Goal: Task Accomplishment & Management: Complete application form

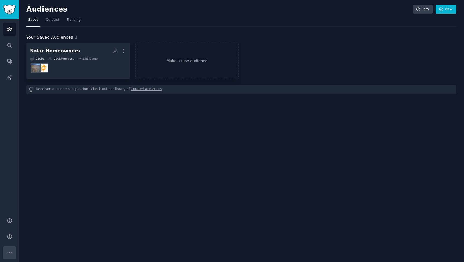
click at [10, 249] on button "More" at bounding box center [9, 252] width 13 height 13
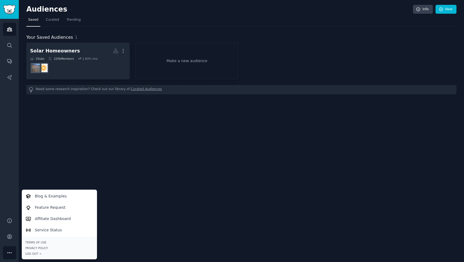
click at [104, 144] on div "Audiences Info New Saved Curated Trending Your Saved Audiences 1 Solar Homeowne…" at bounding box center [241, 131] width 445 height 262
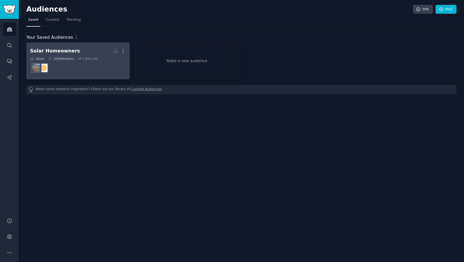
click at [94, 54] on h2 "Solar Homeowners More" at bounding box center [78, 50] width 96 height 9
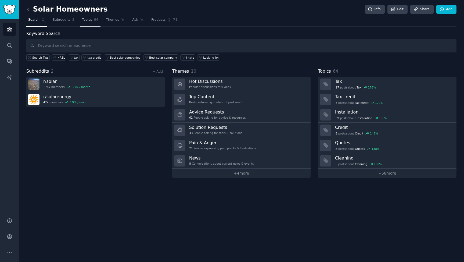
click at [91, 18] on span "Topics" at bounding box center [87, 19] width 10 height 5
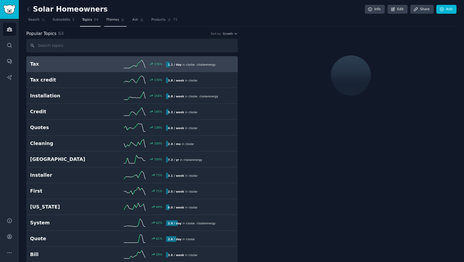
click at [108, 20] on span "Themes" at bounding box center [112, 19] width 13 height 5
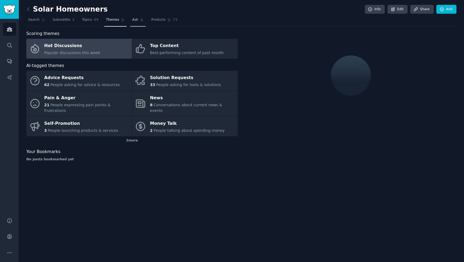
click at [130, 20] on link "Ask" at bounding box center [137, 21] width 15 height 11
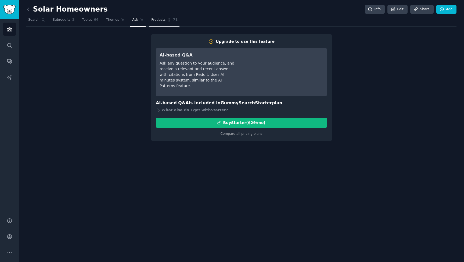
click at [154, 20] on span "Products" at bounding box center [158, 19] width 14 height 5
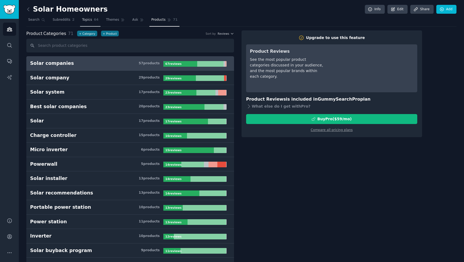
click at [84, 22] on span "Topics" at bounding box center [87, 19] width 10 height 5
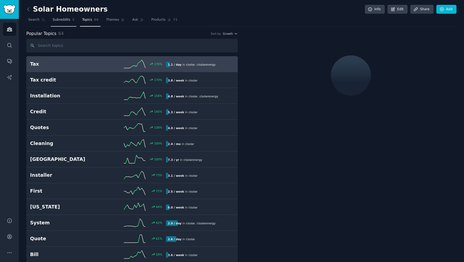
click at [63, 19] on span "Subreddits" at bounding box center [62, 19] width 18 height 5
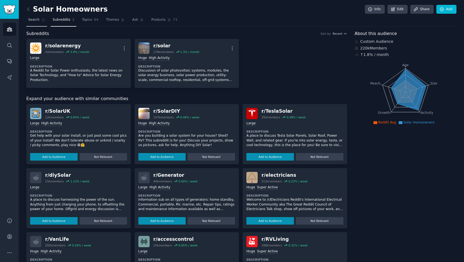
click at [34, 20] on span "Search" at bounding box center [33, 19] width 11 height 5
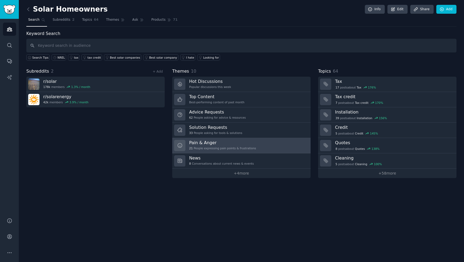
click at [223, 143] on h3 "Pain & Anger" at bounding box center [222, 143] width 67 height 6
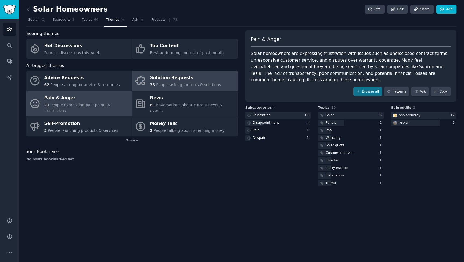
click at [184, 77] on div "Solution Requests" at bounding box center [185, 78] width 71 height 9
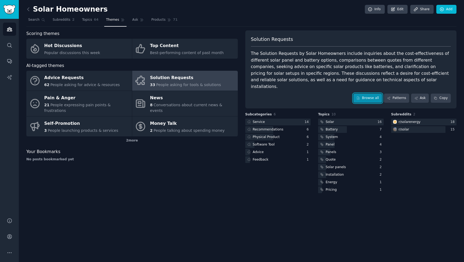
click at [365, 94] on link "Browse all" at bounding box center [368, 98] width 29 height 9
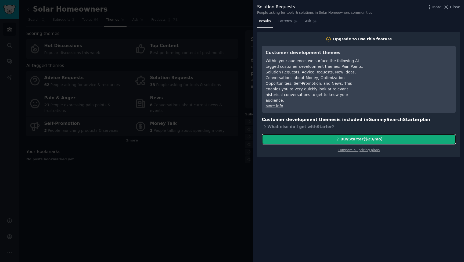
click at [300, 136] on div "Buy Starter ($ 29 /mo )" at bounding box center [358, 139] width 193 height 6
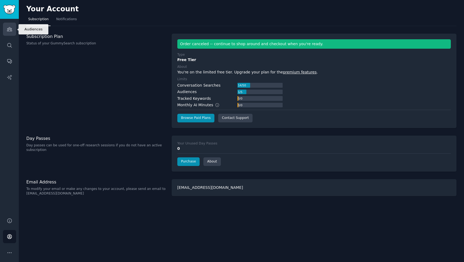
click at [9, 28] on icon "Sidebar" at bounding box center [9, 29] width 5 height 4
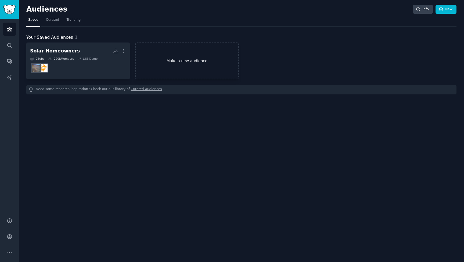
click at [198, 59] on link "Make a new audience" at bounding box center [186, 60] width 103 height 37
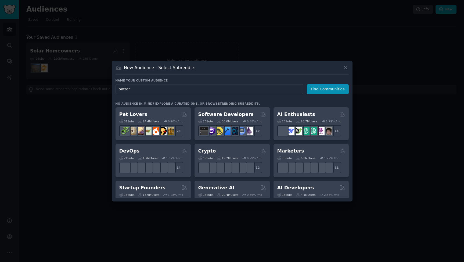
type input "battery"
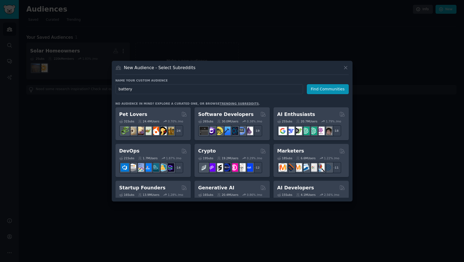
click button "Find Communities" at bounding box center [328, 89] width 42 height 10
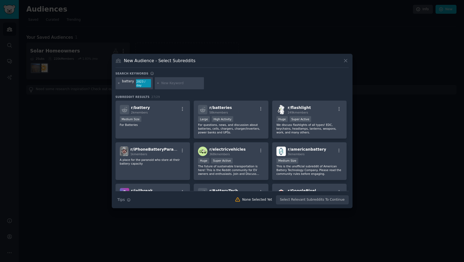
click at [120, 84] on icon at bounding box center [118, 83] width 3 height 3
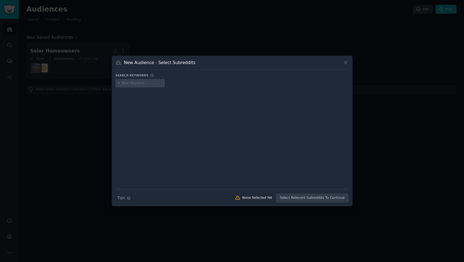
click at [147, 83] on input "text" at bounding box center [142, 83] width 41 height 5
type input "storage"
type input "E"
type input "electric"
type input "commercial"
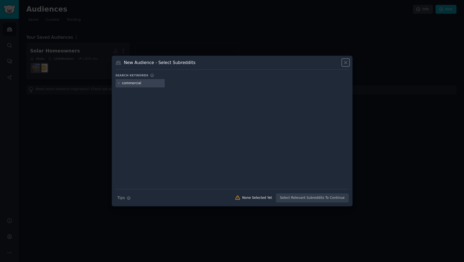
click at [345, 65] on icon at bounding box center [346, 63] width 6 height 6
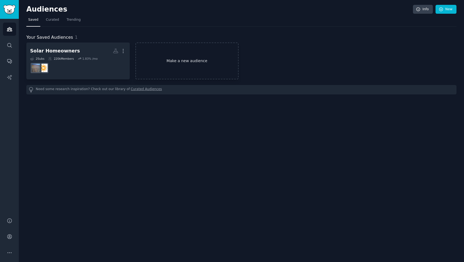
click at [165, 59] on link "Make a new audience" at bounding box center [186, 60] width 103 height 37
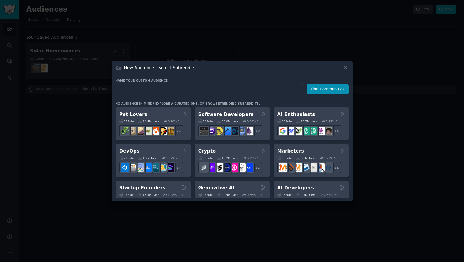
type input "DIY"
click button "Find Communities" at bounding box center [328, 89] width 42 height 10
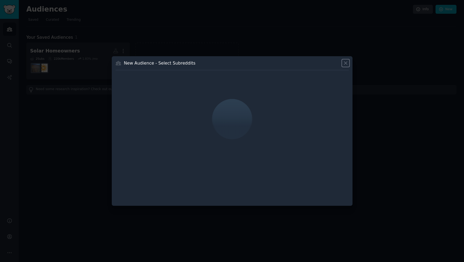
click at [344, 65] on icon at bounding box center [346, 63] width 6 height 6
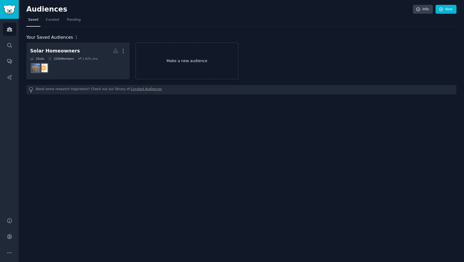
click at [184, 55] on link "Make a new audience" at bounding box center [186, 60] width 103 height 37
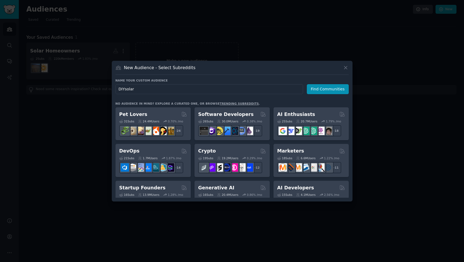
type input "DIY solar"
click button "Find Communities" at bounding box center [328, 89] width 42 height 10
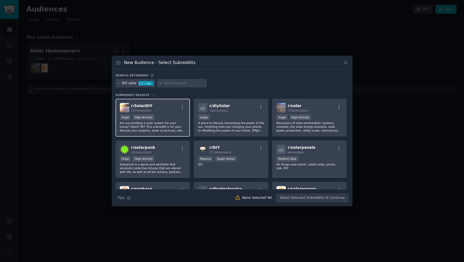
click at [171, 112] on div "r/ SolarDIY 107k members" at bounding box center [153, 107] width 66 height 9
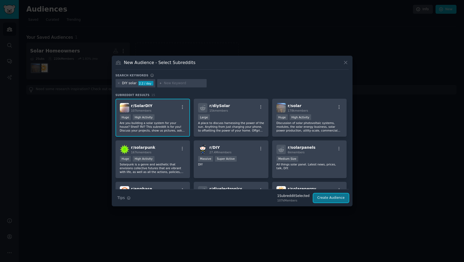
click at [326, 196] on button "Create Audience" at bounding box center [330, 197] width 35 height 9
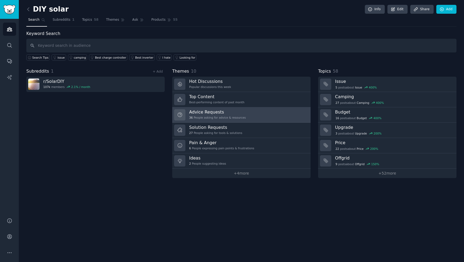
click at [223, 112] on h3 "Advice Requests" at bounding box center [217, 112] width 57 height 6
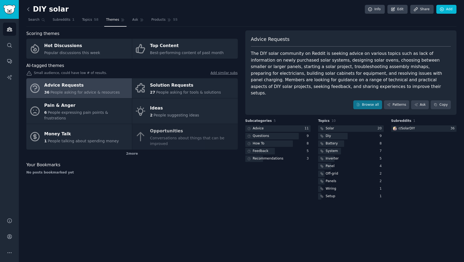
click at [27, 10] on icon at bounding box center [29, 9] width 6 height 6
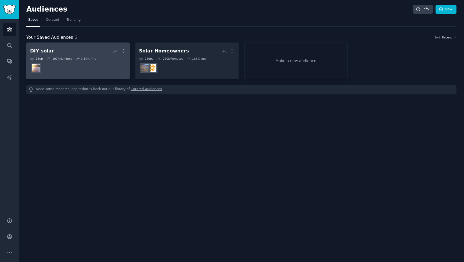
click at [64, 49] on h2 "DIY solar More" at bounding box center [78, 50] width 96 height 9
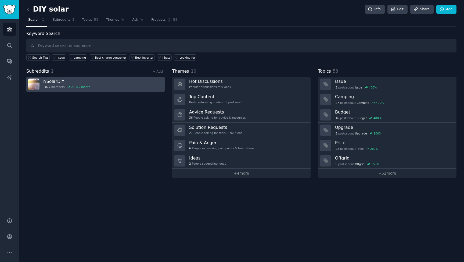
click at [70, 79] on h3 "r/ SolarDIY" at bounding box center [66, 81] width 47 height 6
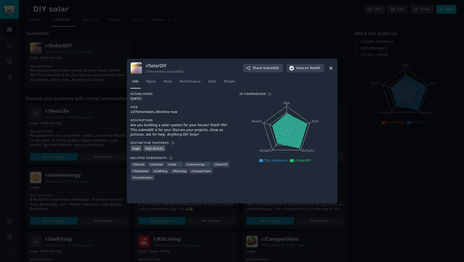
click at [331, 67] on icon at bounding box center [331, 68] width 6 height 6
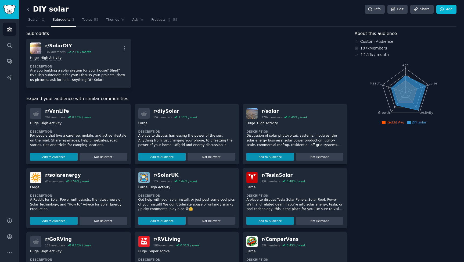
click at [29, 11] on icon at bounding box center [29, 9] width 6 height 6
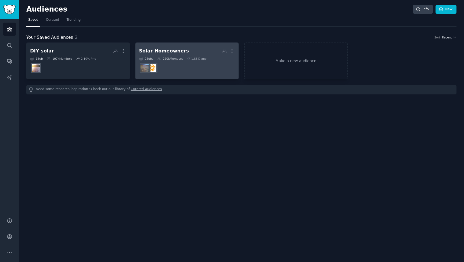
click at [151, 53] on div "Solar Homeowners" at bounding box center [164, 51] width 50 height 7
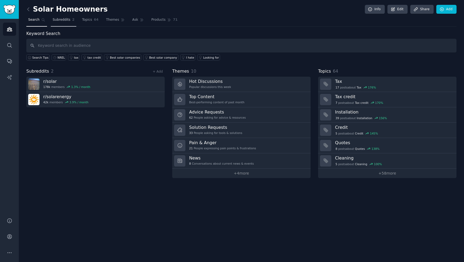
click at [59, 22] on span "Subreddits" at bounding box center [62, 19] width 18 height 5
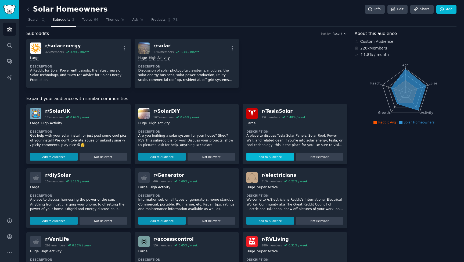
click at [277, 155] on button "Add to Audience" at bounding box center [271, 157] width 48 height 8
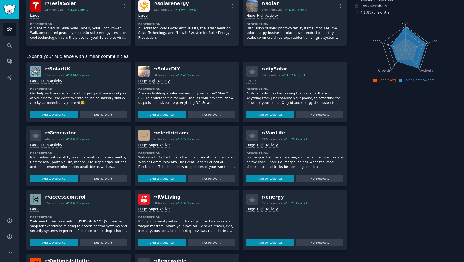
scroll to position [43, 0]
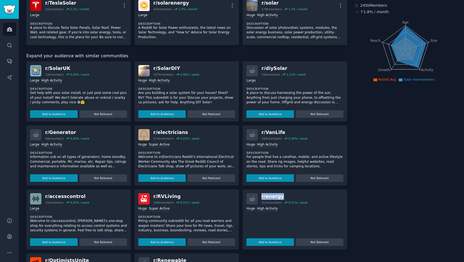
drag, startPoint x: 260, startPoint y: 196, endPoint x: 287, endPoint y: 196, distance: 26.1
click at [287, 196] on div "r/ energy 251k members 0.21 % / week" at bounding box center [295, 198] width 97 height 11
copy div "r/ energy"
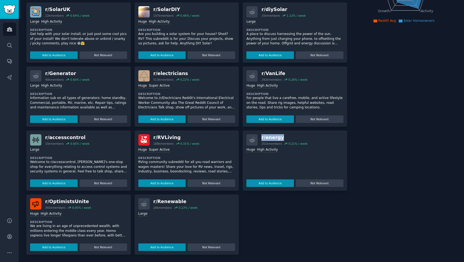
scroll to position [0, 0]
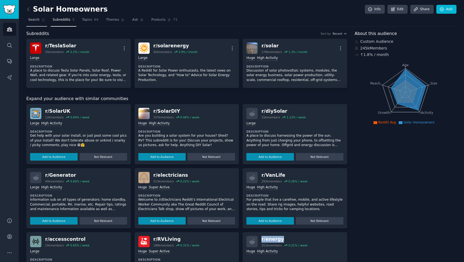
click at [36, 19] on span "Search" at bounding box center [33, 19] width 11 height 5
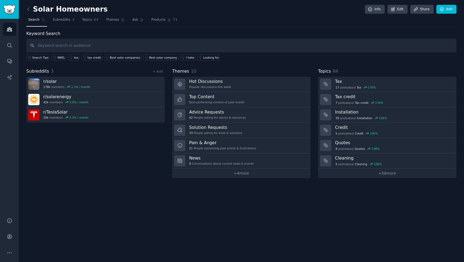
click at [65, 41] on input "text" at bounding box center [241, 46] width 430 height 14
type input "enphase"
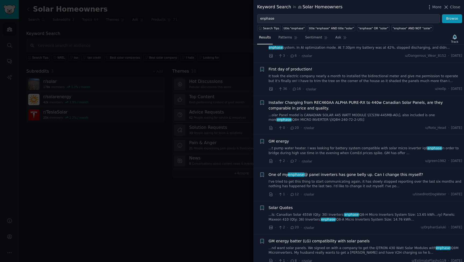
scroll to position [188, 0]
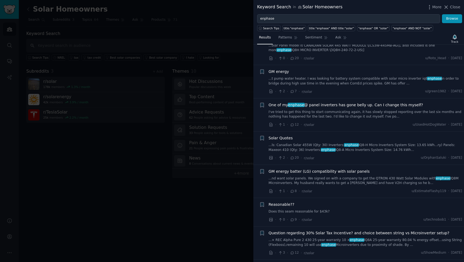
click at [195, 64] on div at bounding box center [232, 131] width 464 height 262
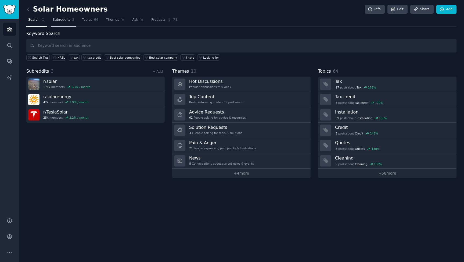
click at [65, 21] on span "Subreddits" at bounding box center [62, 19] width 18 height 5
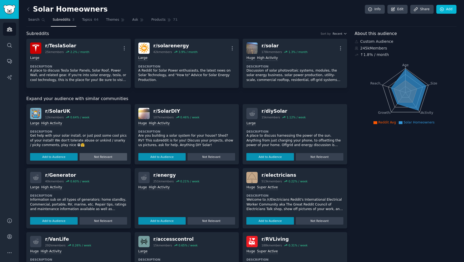
click at [109, 155] on button "Not Relevant" at bounding box center [104, 157] width 48 height 8
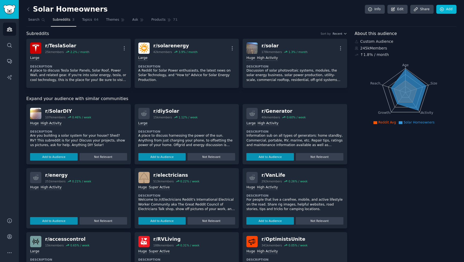
scroll to position [102, 0]
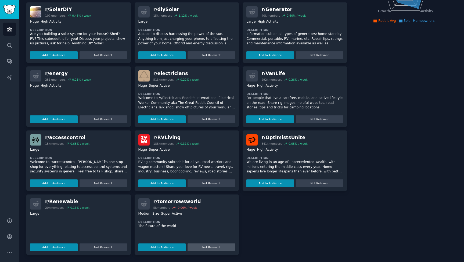
click at [217, 247] on button "Not Relevant" at bounding box center [212, 247] width 48 height 8
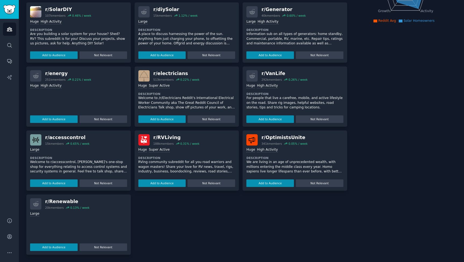
scroll to position [0, 0]
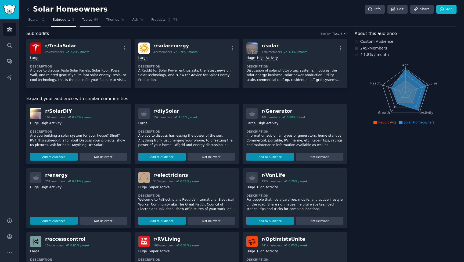
click at [93, 19] on link "Topics 64" at bounding box center [90, 21] width 20 height 11
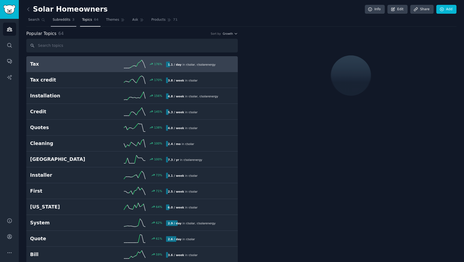
click at [60, 22] on span "Subreddits" at bounding box center [62, 19] width 18 height 5
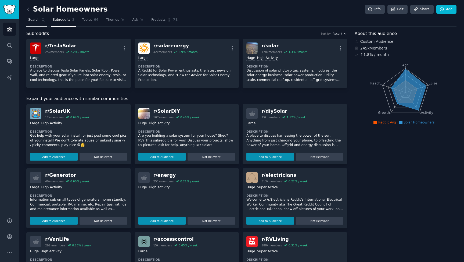
click at [37, 23] on link "Search" at bounding box center [36, 21] width 21 height 11
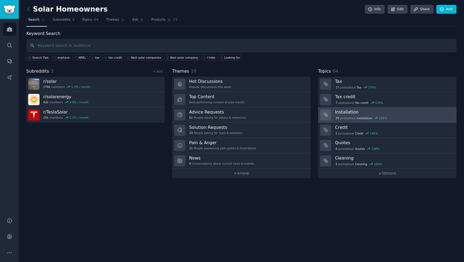
click at [365, 110] on h3 "Installation" at bounding box center [394, 112] width 118 height 6
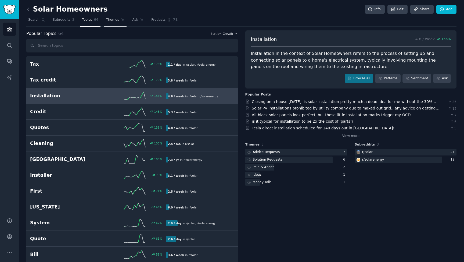
click at [107, 20] on span "Themes" at bounding box center [112, 19] width 13 height 5
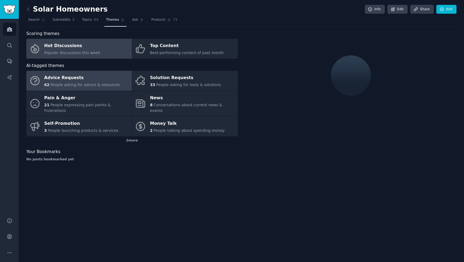
click at [91, 79] on div "Advice Requests" at bounding box center [82, 78] width 76 height 9
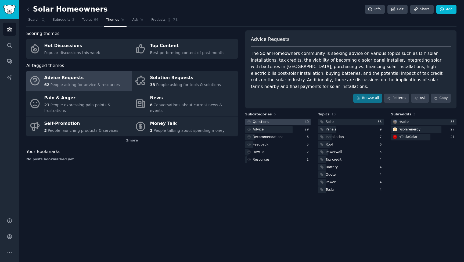
click at [291, 119] on div at bounding box center [278, 122] width 66 height 7
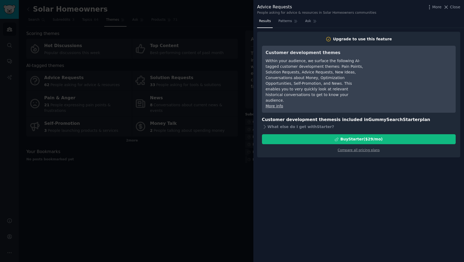
click at [233, 148] on div at bounding box center [232, 131] width 464 height 262
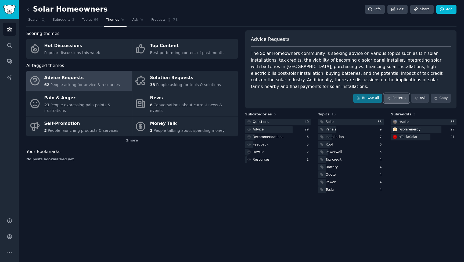
click at [404, 94] on link "Patterns" at bounding box center [396, 98] width 25 height 9
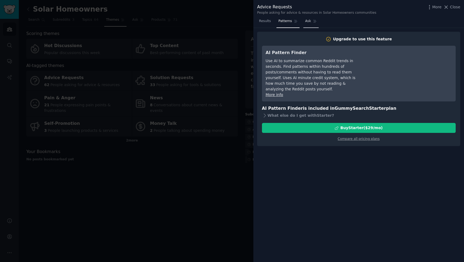
click at [309, 23] on span "Ask" at bounding box center [308, 21] width 6 height 5
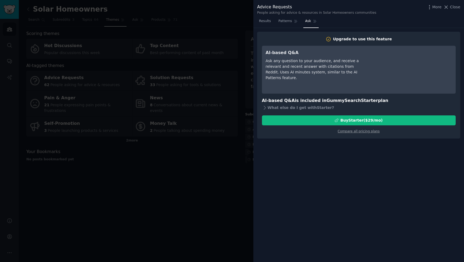
click at [204, 29] on div at bounding box center [232, 131] width 464 height 262
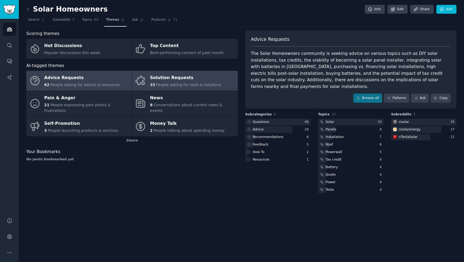
click at [217, 75] on link "Solution Requests 33 People asking for tools & solutions" at bounding box center [185, 81] width 106 height 20
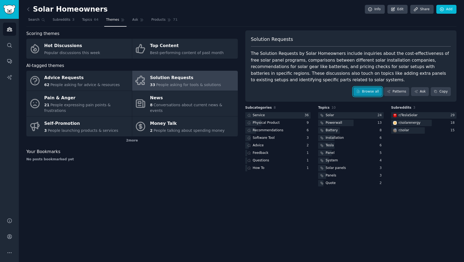
click at [367, 93] on link "Browse all" at bounding box center [368, 91] width 29 height 9
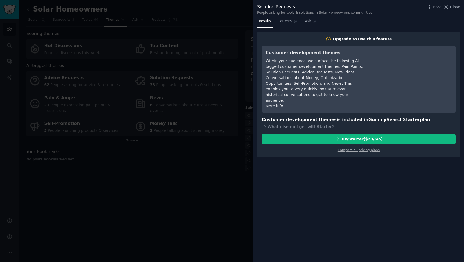
click at [231, 134] on div at bounding box center [232, 131] width 464 height 262
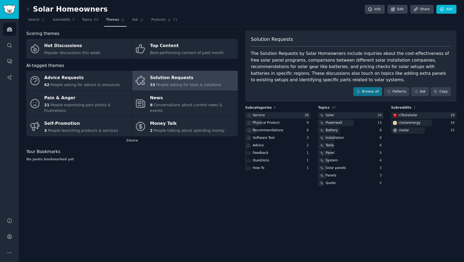
click at [361, 70] on div "The Solution Requests by Solar Homeowners include inquiries about the cost-effe…" at bounding box center [351, 66] width 200 height 33
click at [379, 89] on link "Browse all" at bounding box center [368, 91] width 29 height 9
